Goal: Information Seeking & Learning: Learn about a topic

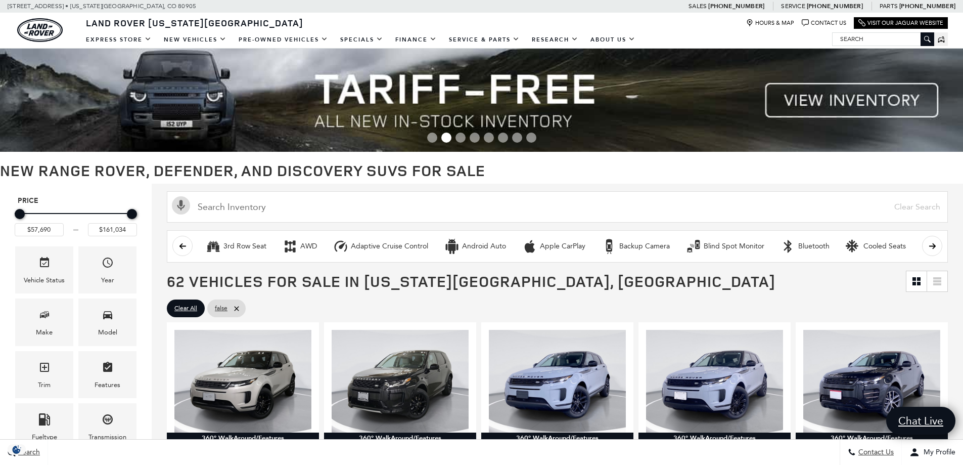
click at [463, 141] on span "Go to slide 3" at bounding box center [460, 137] width 10 height 10
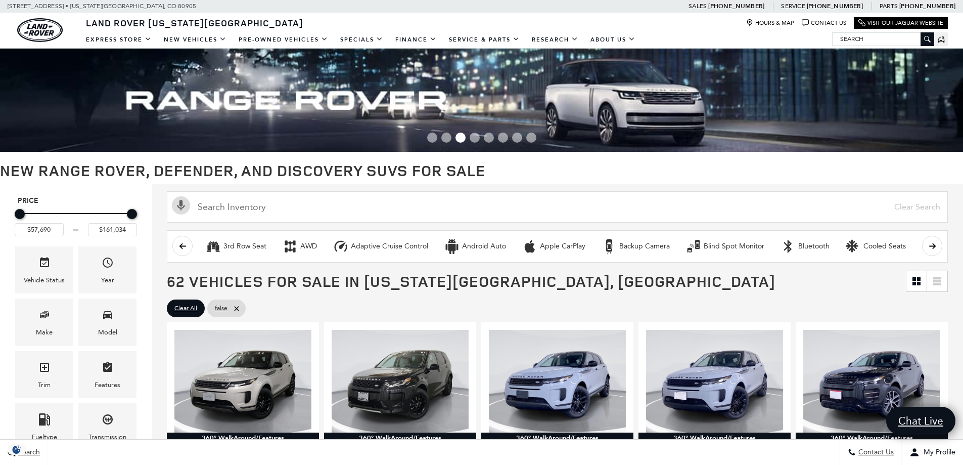
click at [474, 137] on span "Go to slide 4" at bounding box center [475, 137] width 10 height 10
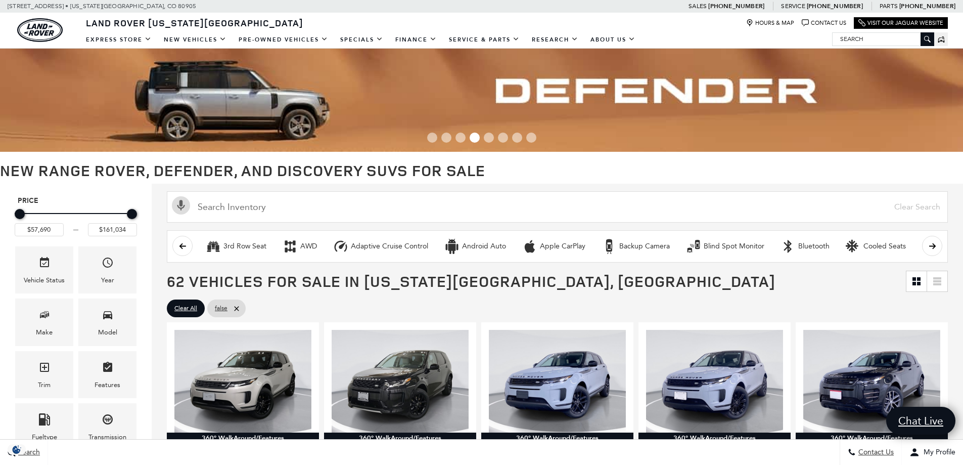
click at [482, 138] on div at bounding box center [481, 138] width 963 height 16
click at [485, 142] on div at bounding box center [481, 138] width 963 height 16
click at [486, 137] on span "Go to slide 5" at bounding box center [489, 137] width 10 height 10
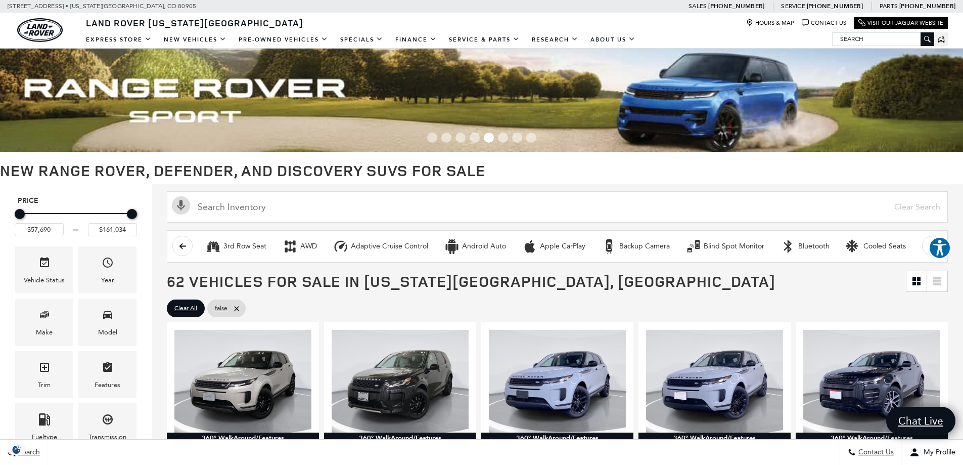
click at [500, 138] on span "Go to slide 6" at bounding box center [503, 137] width 10 height 10
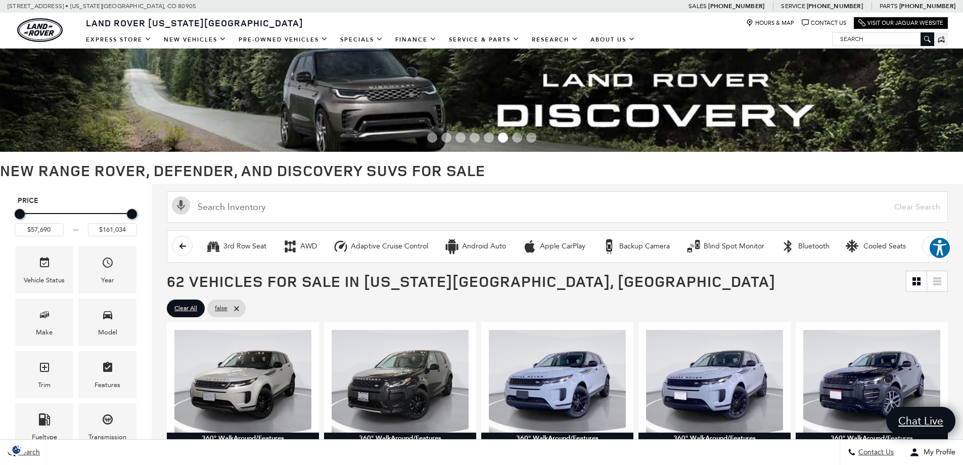
click at [513, 139] on span "Go to slide 7" at bounding box center [517, 137] width 10 height 10
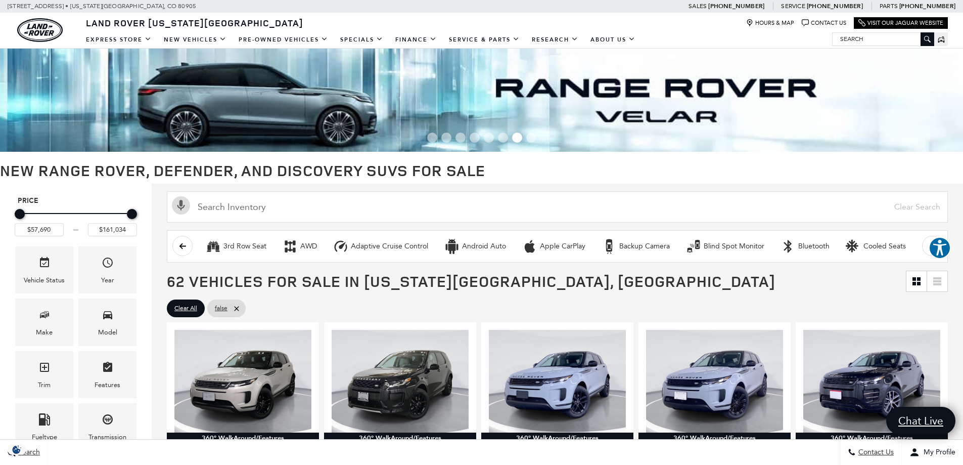
click at [527, 140] on span "Go to slide 8" at bounding box center [531, 137] width 10 height 10
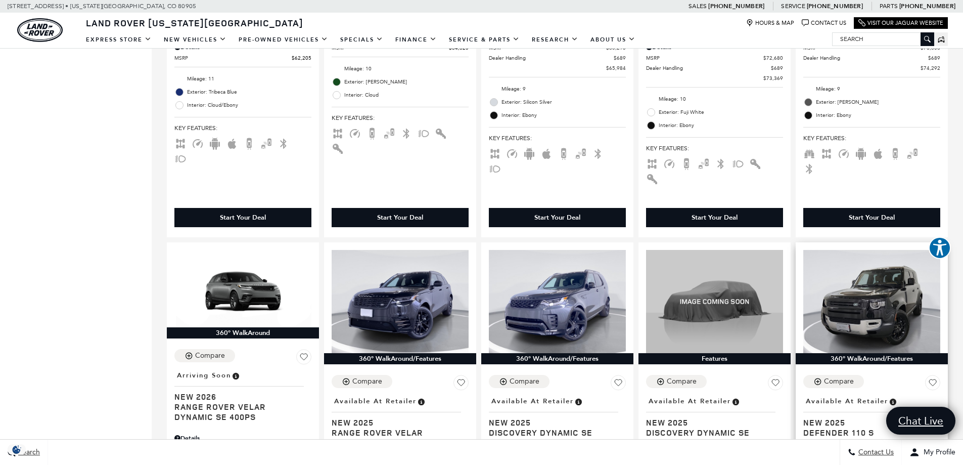
scroll to position [910, 0]
